Goal: Information Seeking & Learning: Understand process/instructions

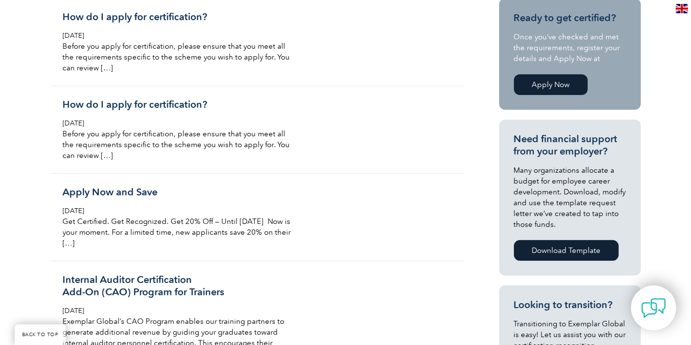
scroll to position [218, 0]
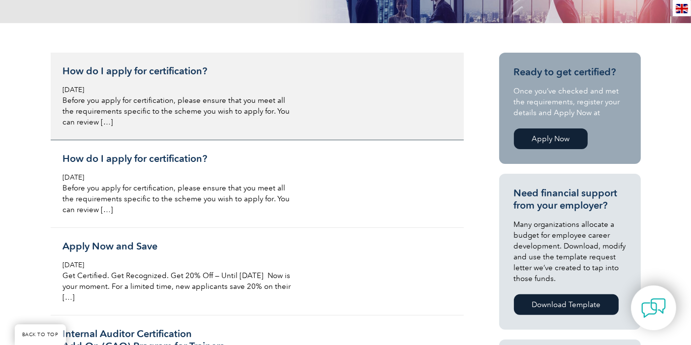
click at [150, 74] on h3 "How do I apply for certification?" at bounding box center [179, 71] width 233 height 12
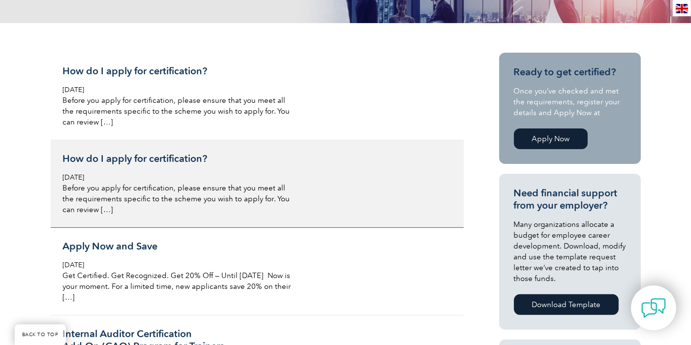
click at [136, 159] on h3 "How do I apply for certification?" at bounding box center [179, 158] width 233 height 12
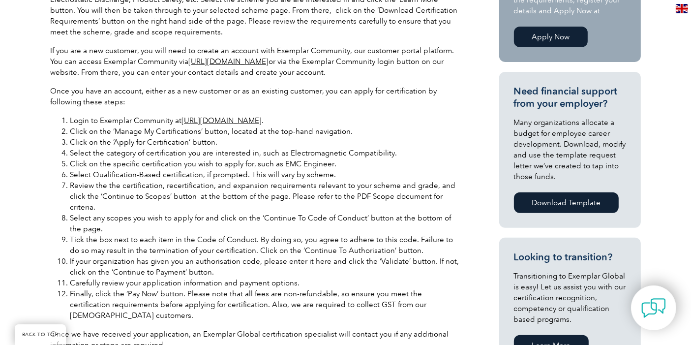
scroll to position [327, 0]
